Goal: Navigation & Orientation: Go to known website

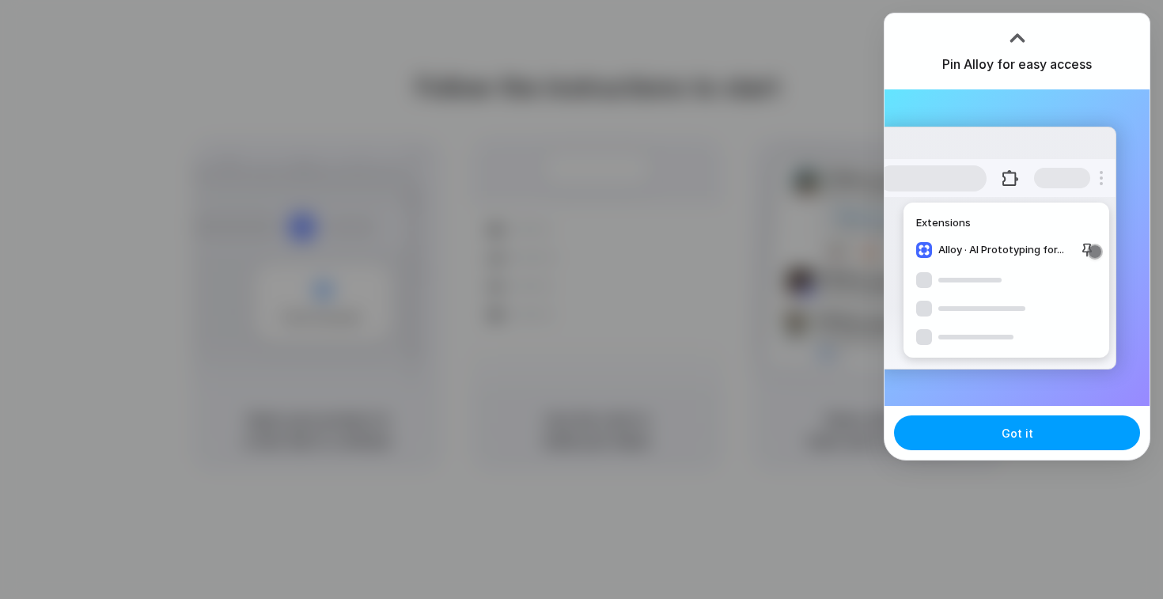
click at [991, 425] on button "Got it" at bounding box center [1017, 432] width 246 height 35
